Goal: Subscribe to service/newsletter

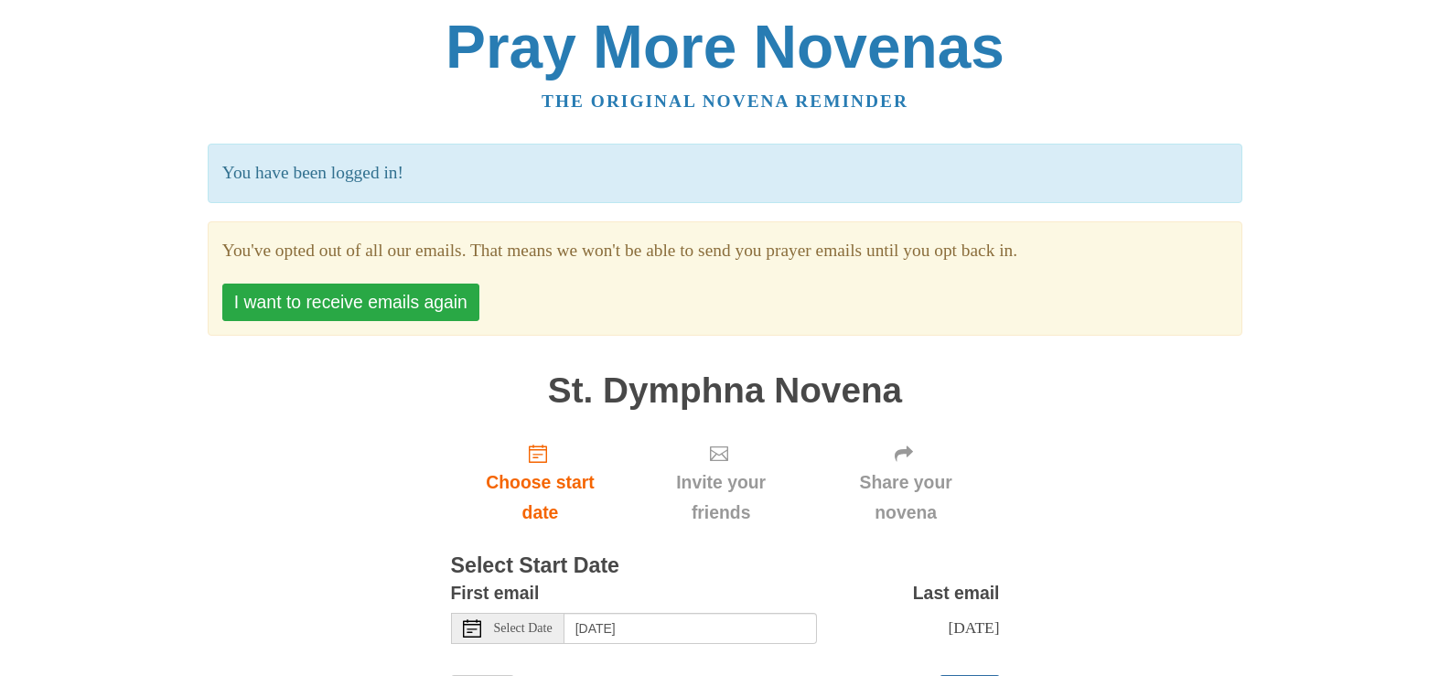
click at [273, 311] on button "I want to receive emails again" at bounding box center [350, 302] width 257 height 37
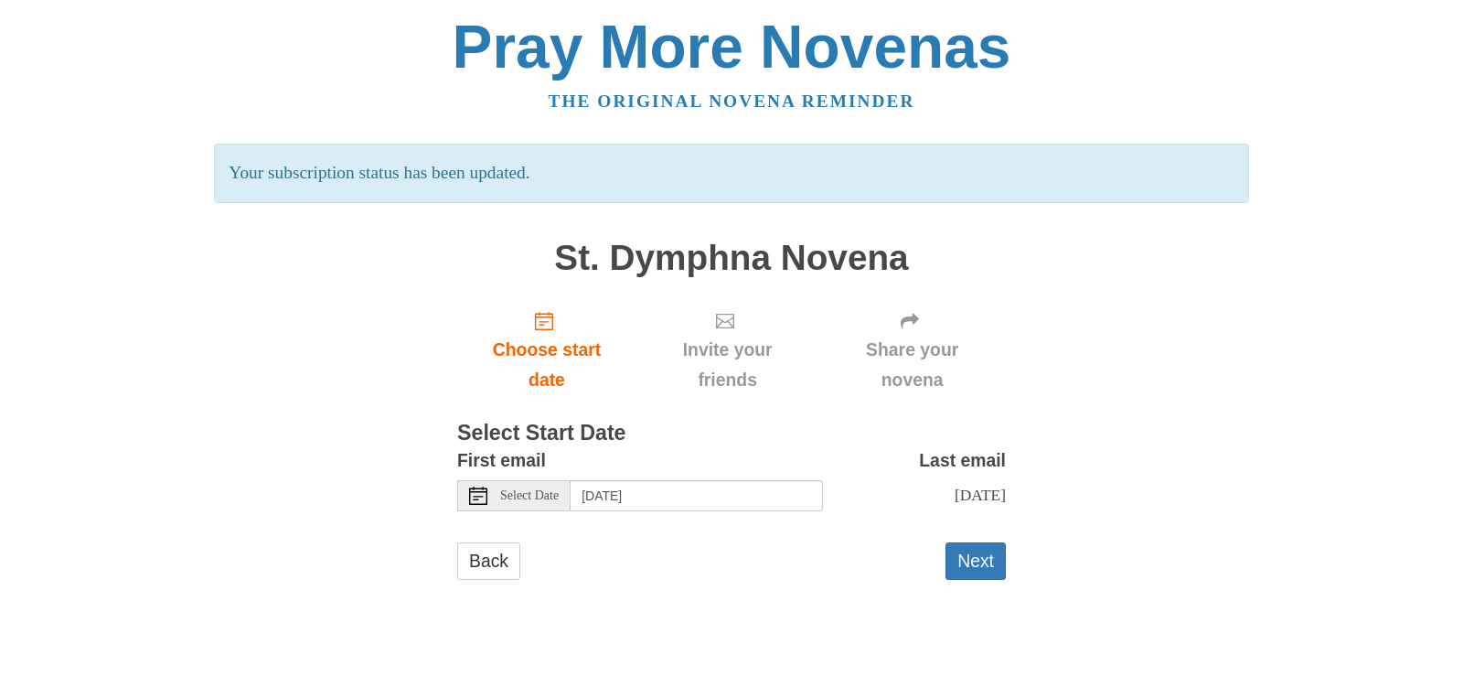
click at [507, 496] on span "Select Date" at bounding box center [529, 495] width 59 height 13
click at [962, 562] on button "Next" at bounding box center [976, 560] width 60 height 37
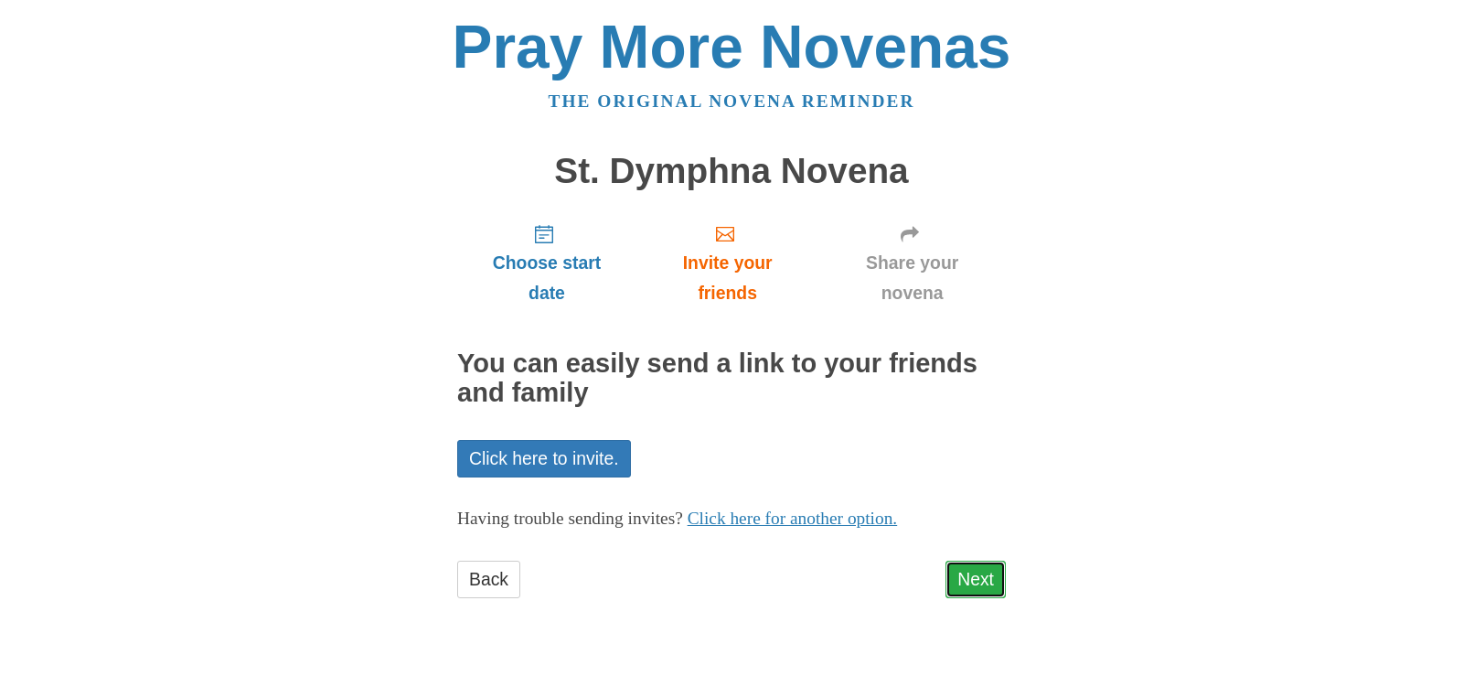
click at [968, 584] on link "Next" at bounding box center [976, 579] width 60 height 37
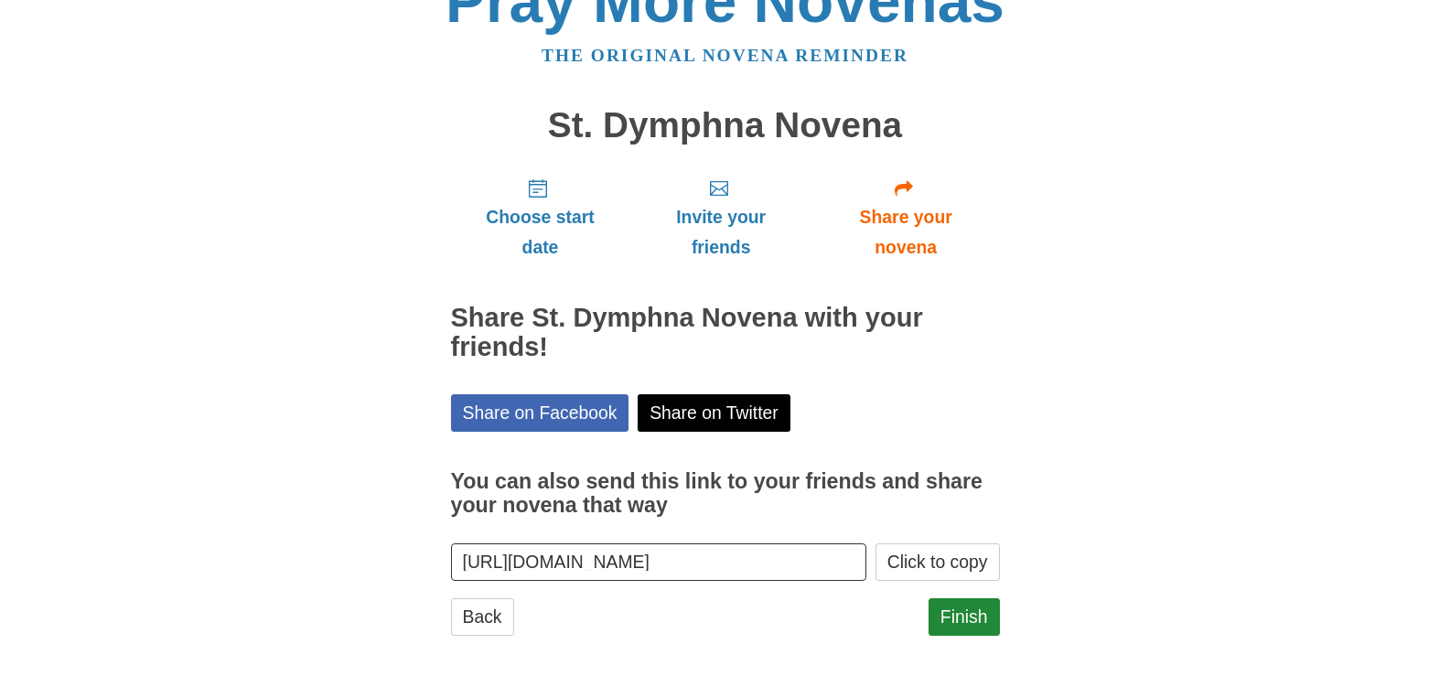
scroll to position [59, 0]
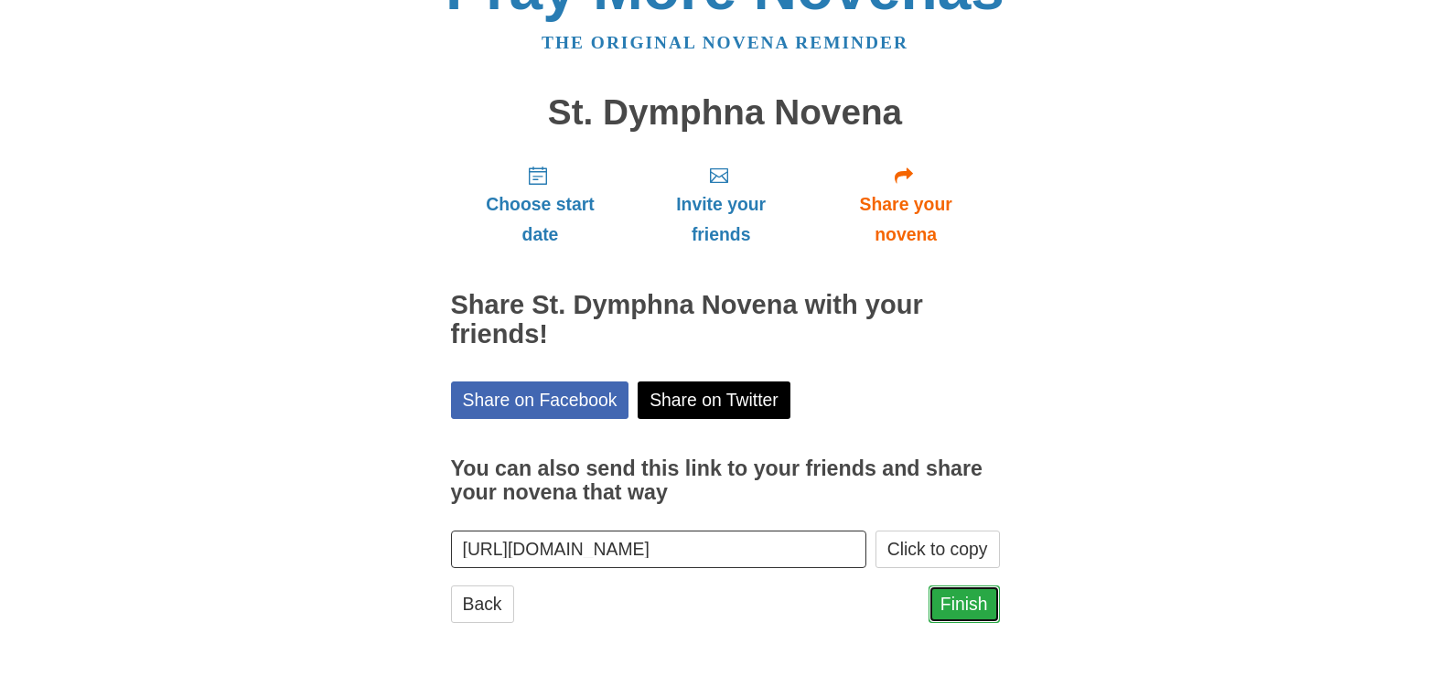
click at [984, 603] on link "Finish" at bounding box center [963, 603] width 71 height 37
